Goal: Navigation & Orientation: Find specific page/section

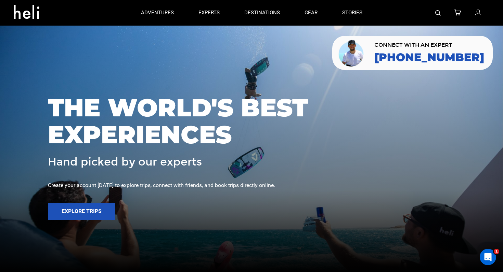
click at [24, 9] on icon at bounding box center [29, 9] width 31 height 11
click at [28, 12] on icon at bounding box center [29, 9] width 31 height 11
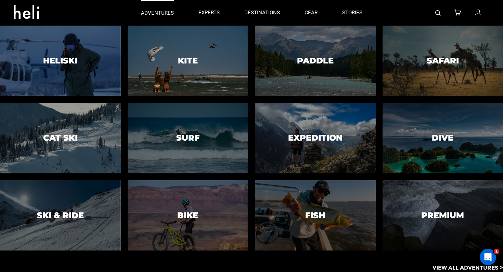
click at [159, 13] on p "adventures" at bounding box center [157, 13] width 33 height 7
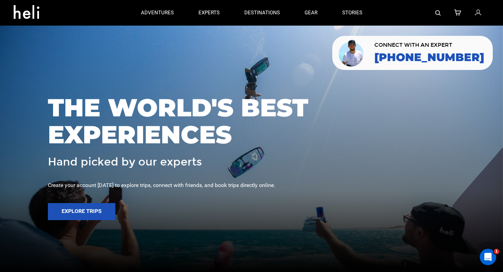
click at [22, 15] on icon at bounding box center [29, 9] width 31 height 11
